Goal: Transaction & Acquisition: Download file/media

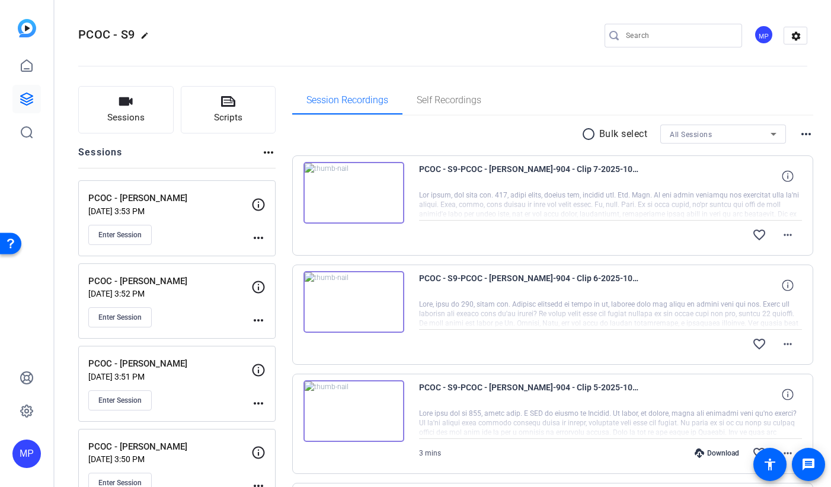
click at [589, 135] on mat-icon "radio_button_unchecked" at bounding box center [590, 134] width 18 height 14
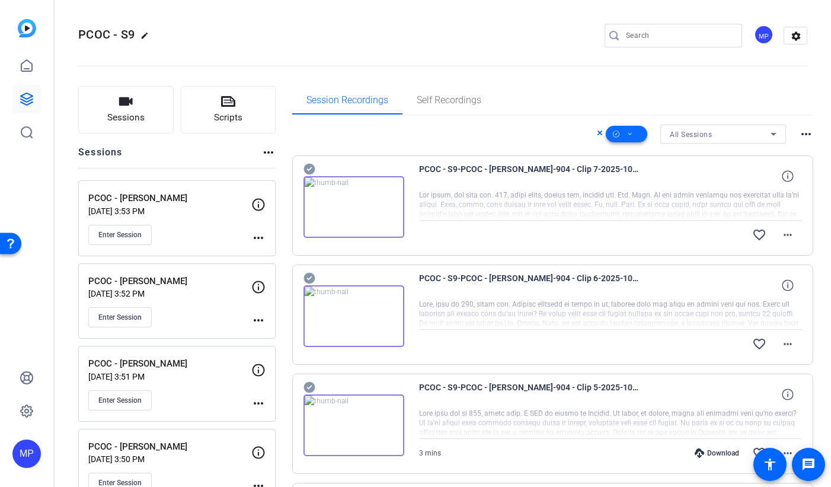
click at [630, 134] on icon at bounding box center [630, 134] width 6 height 15
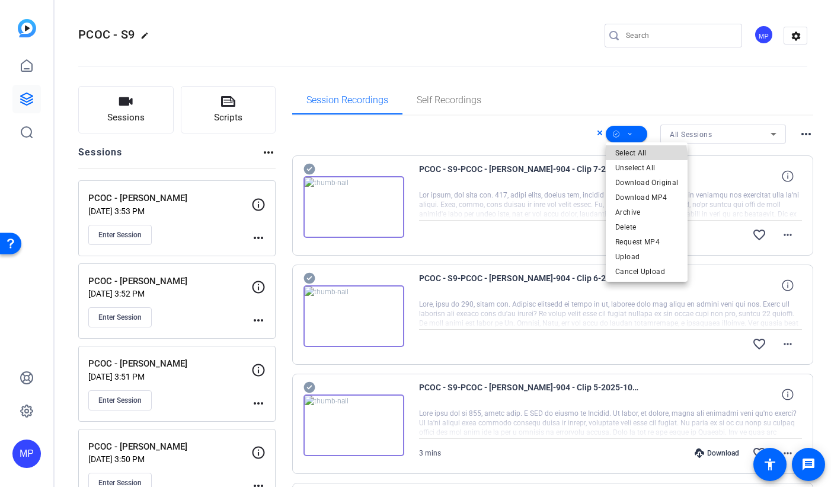
click at [644, 156] on span "Select All" at bounding box center [646, 153] width 63 height 14
click at [556, 132] on div at bounding box center [415, 243] width 831 height 487
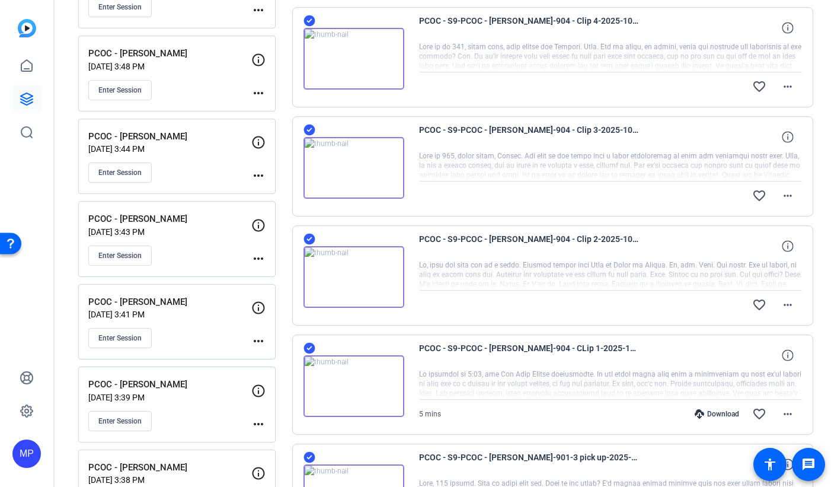
scroll to position [859, 0]
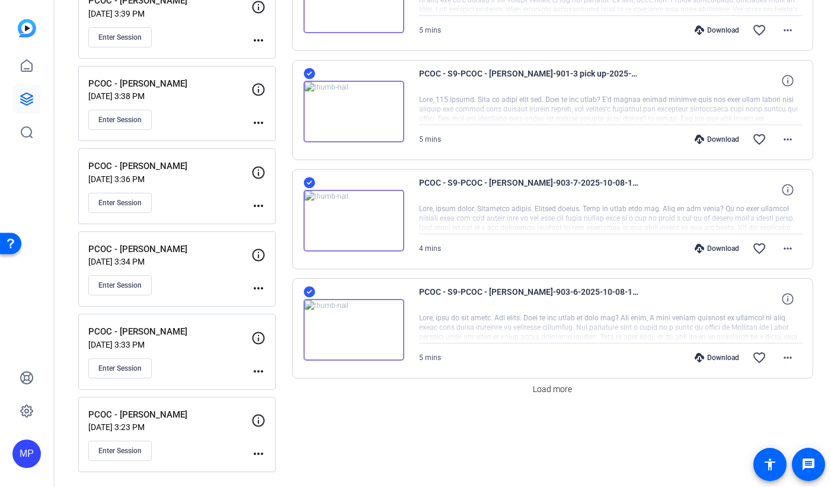
click at [309, 289] on icon at bounding box center [308, 291] width 11 height 11
click at [312, 183] on icon at bounding box center [308, 182] width 11 height 11
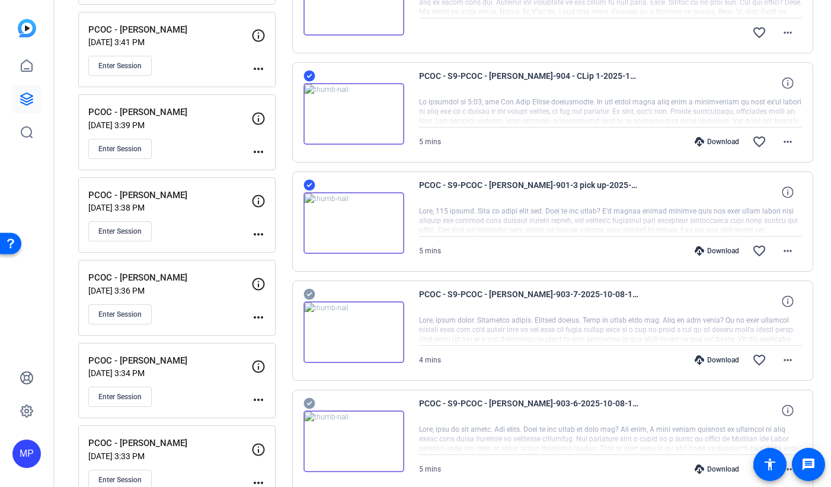
click at [312, 184] on icon at bounding box center [308, 185] width 11 height 11
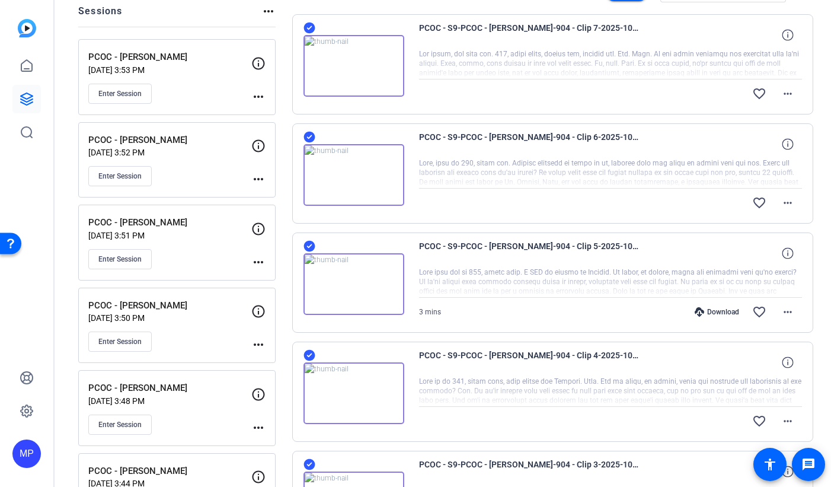
scroll to position [0, 0]
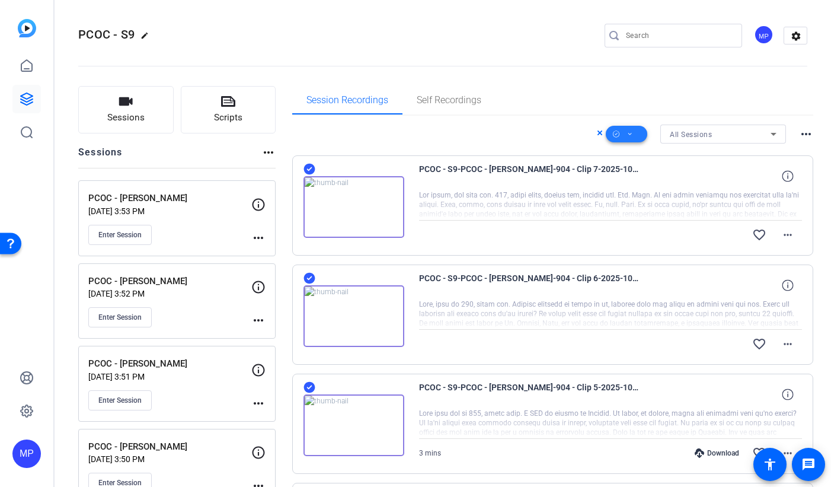
click at [631, 135] on icon at bounding box center [630, 134] width 6 height 15
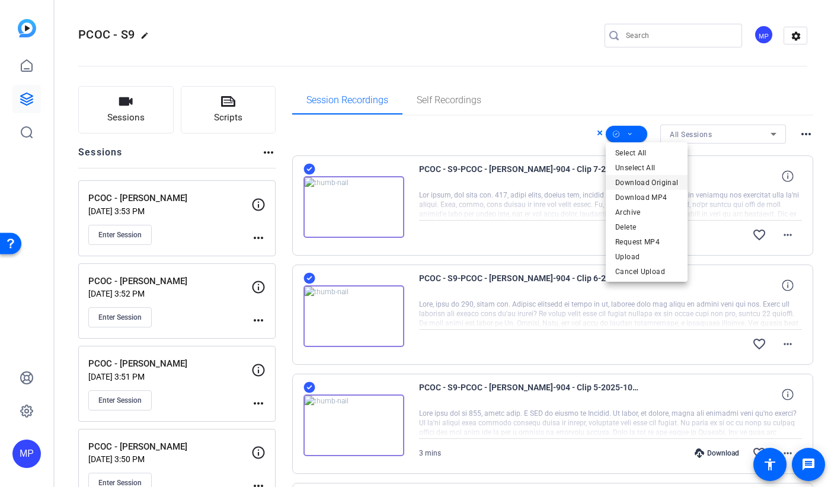
click at [647, 184] on span "Download Original" at bounding box center [646, 182] width 63 height 14
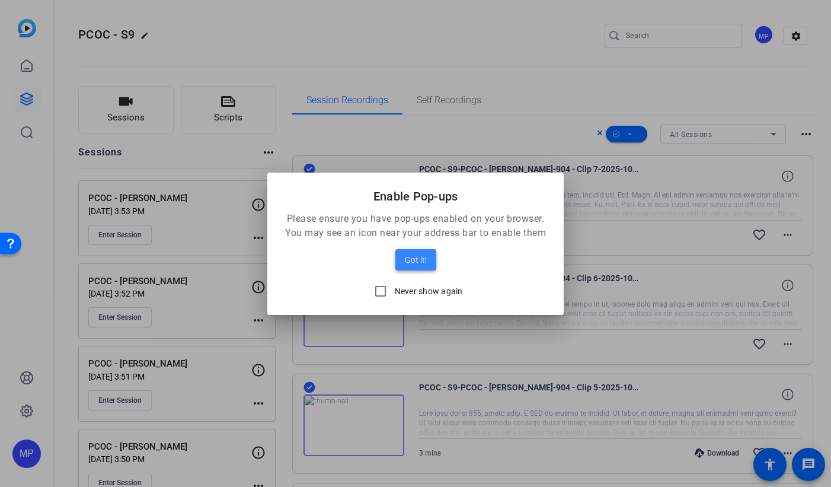
click at [426, 260] on span "Got it!" at bounding box center [416, 259] width 22 height 14
